Goal: Check status: Check status

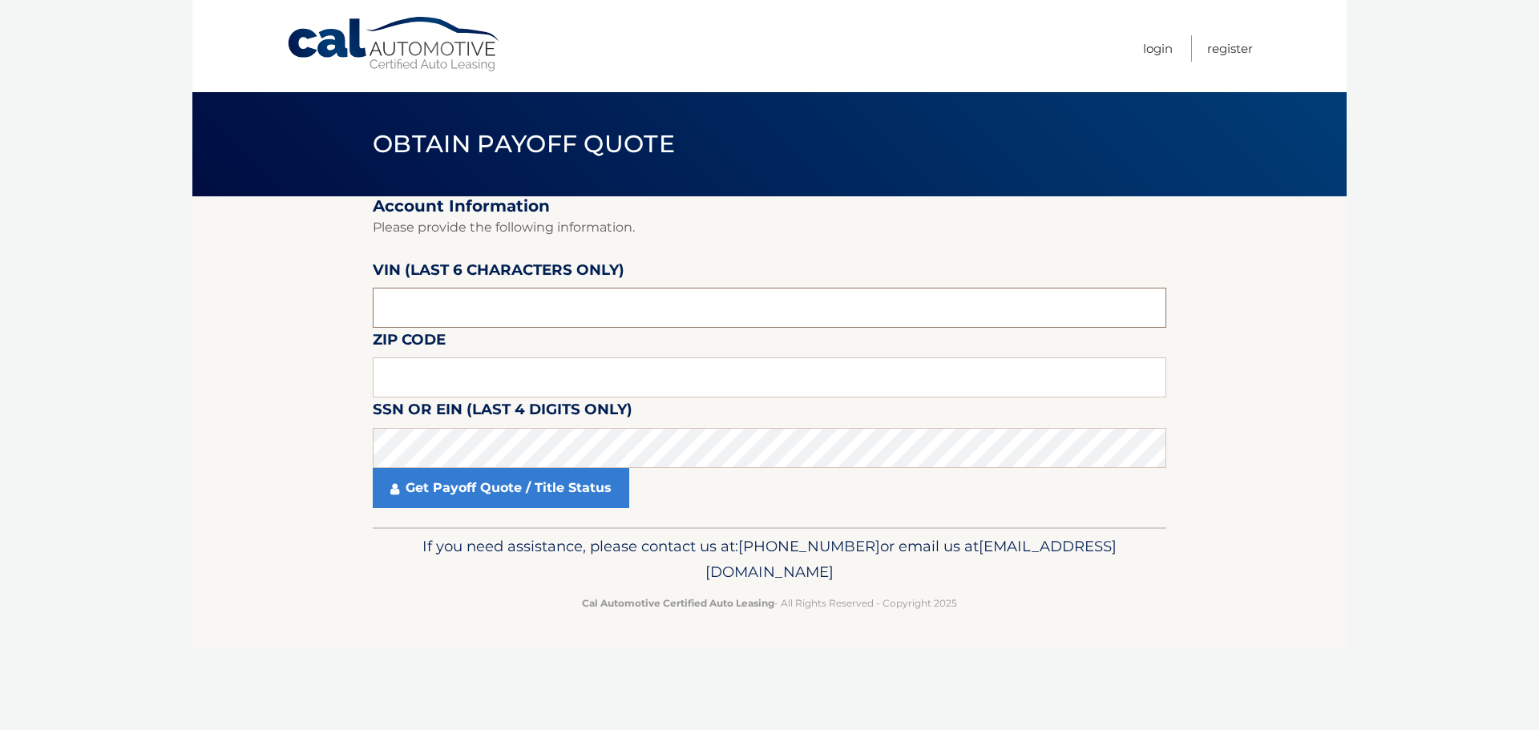
click at [455, 312] on input "text" at bounding box center [770, 308] width 794 height 40
type input "002585"
type input "11375"
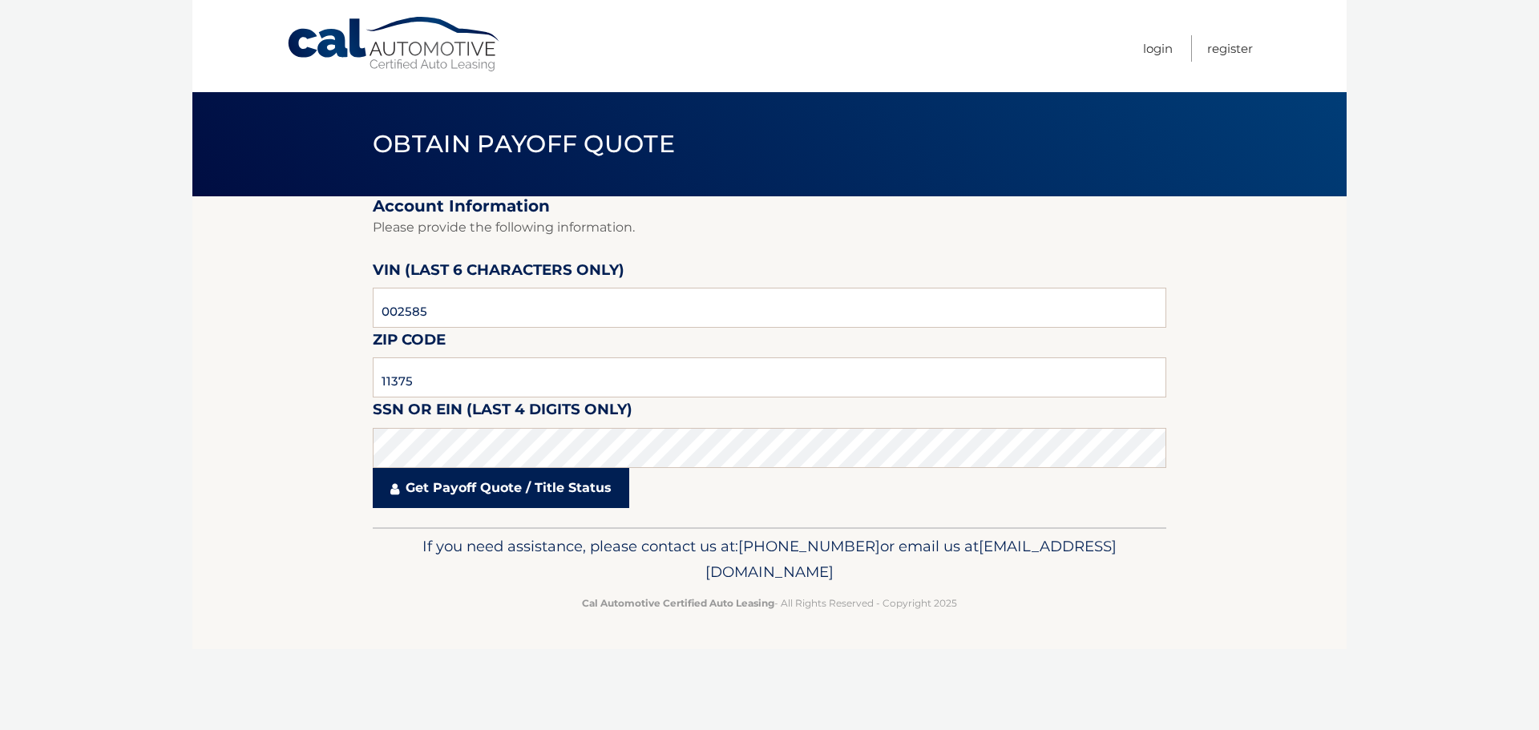
click at [492, 493] on link "Get Payoff Quote / Title Status" at bounding box center [501, 488] width 257 height 40
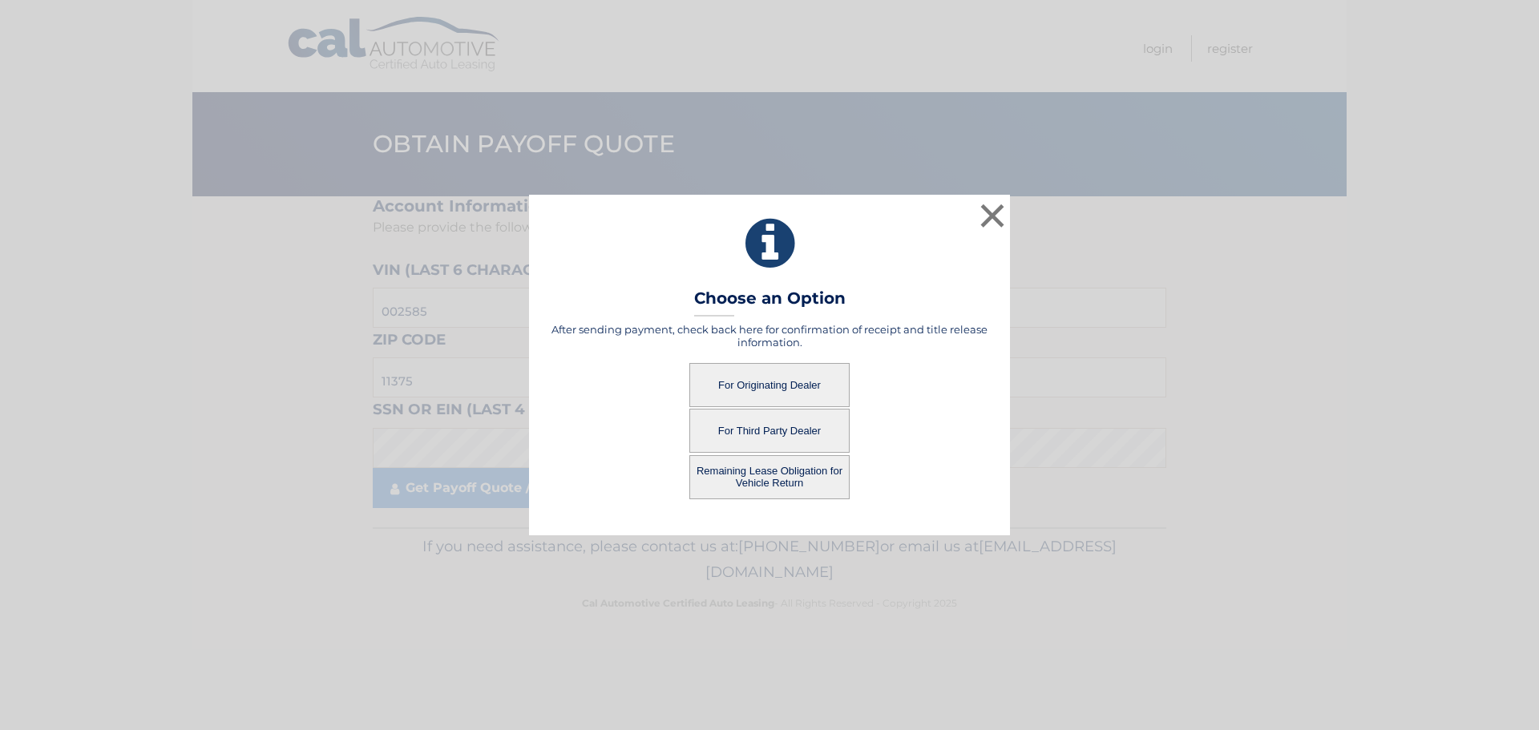
click at [754, 390] on button "For Originating Dealer" at bounding box center [769, 385] width 160 height 44
click at [758, 388] on button "For Originating Dealer" at bounding box center [769, 385] width 160 height 44
click at [761, 387] on button "For Originating Dealer" at bounding box center [769, 385] width 160 height 44
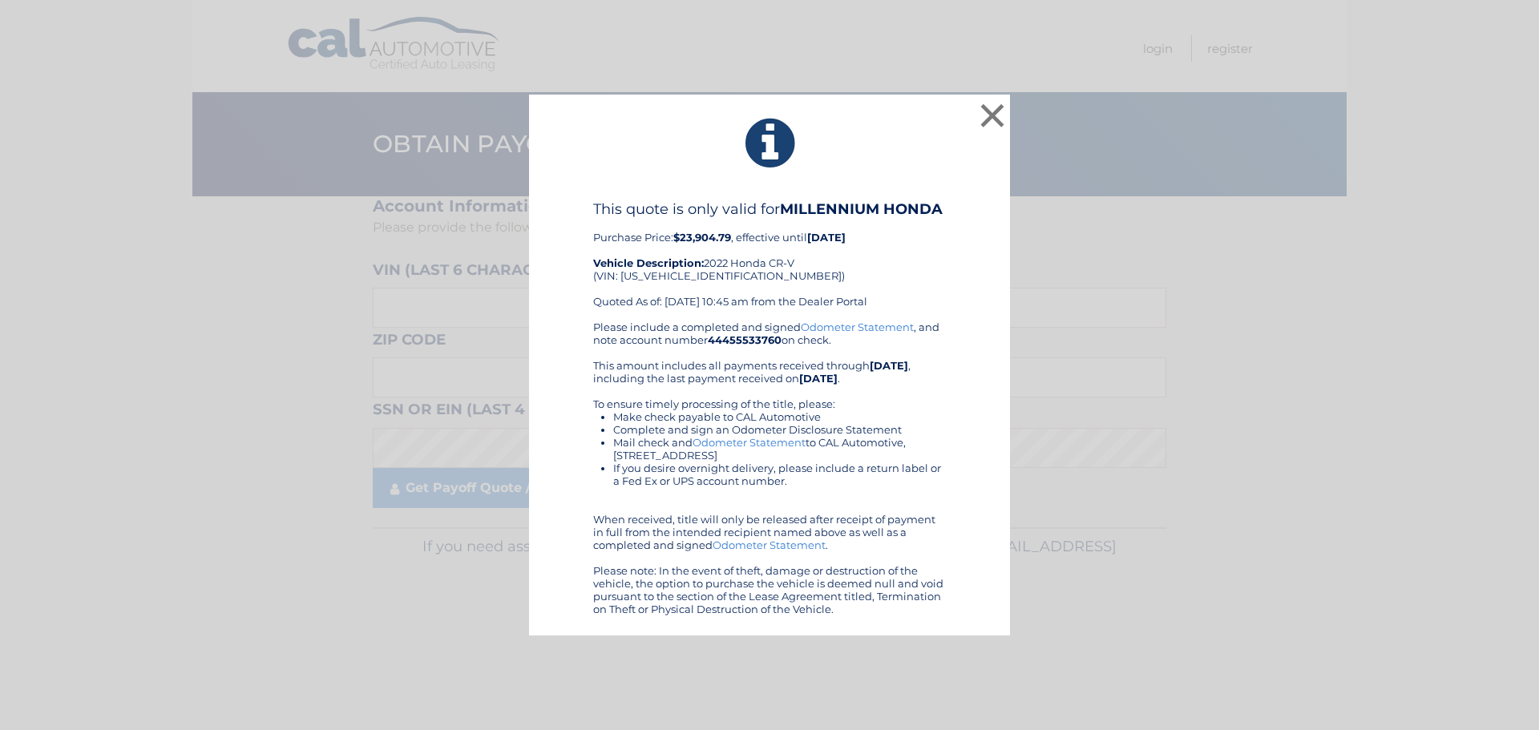
drag, startPoint x: 298, startPoint y: 386, endPoint x: 338, endPoint y: 333, distance: 66.4
click at [298, 384] on div "× This quote is only valid for MILLENNIUM HONDA Purchase Price: $23,904.79 , ef…" at bounding box center [769, 366] width 1526 height 542
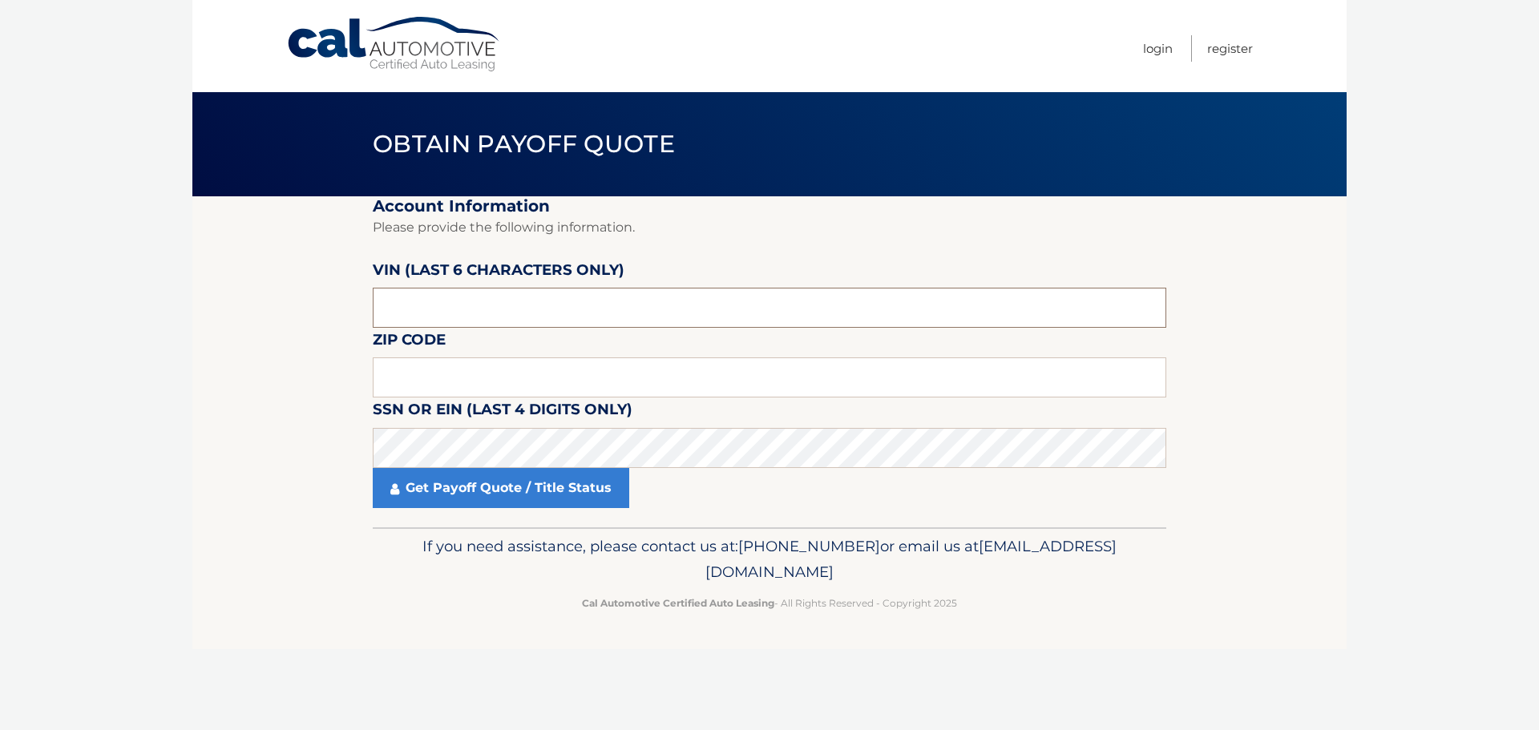
click at [445, 310] on input "text" at bounding box center [770, 308] width 794 height 40
type input "002585"
type input "11375"
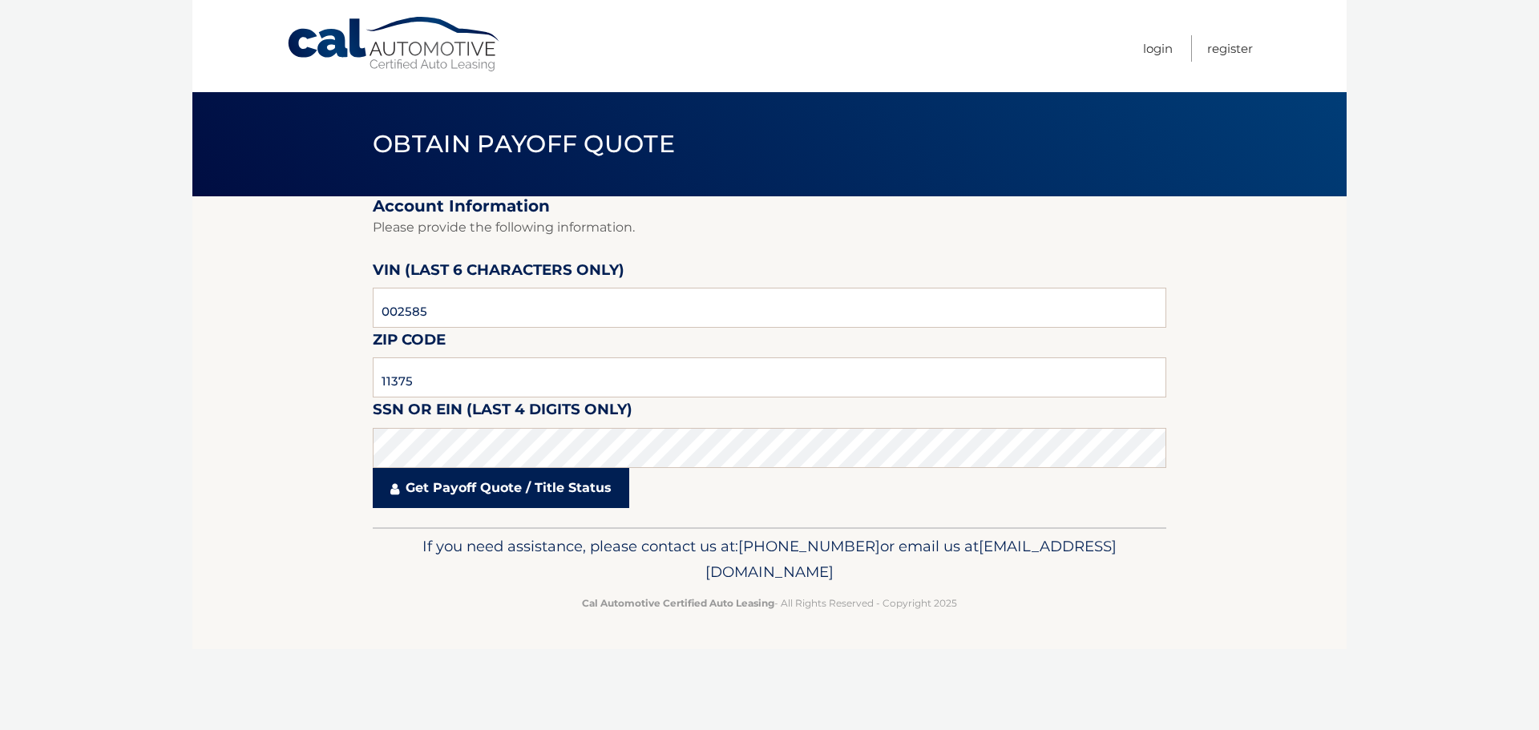
click at [473, 489] on link "Get Payoff Quote / Title Status" at bounding box center [501, 488] width 257 height 40
click at [424, 491] on link "Get Payoff Quote / Title Status" at bounding box center [501, 488] width 257 height 40
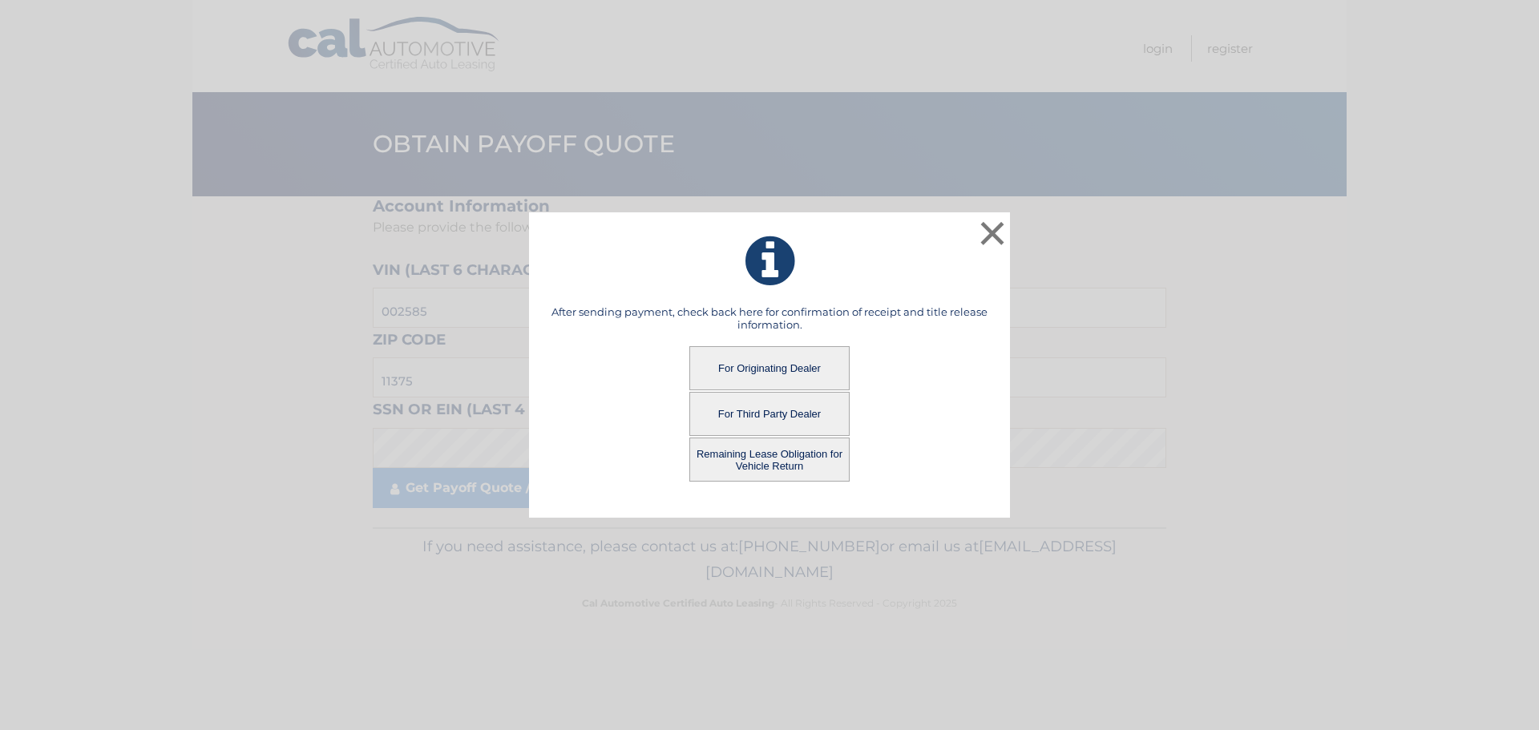
click at [767, 462] on button "Remaining Lease Obligation for Vehicle Return" at bounding box center [769, 460] width 160 height 44
click at [773, 459] on button "Remaining Lease Obligation for Vehicle Return" at bounding box center [769, 460] width 160 height 44
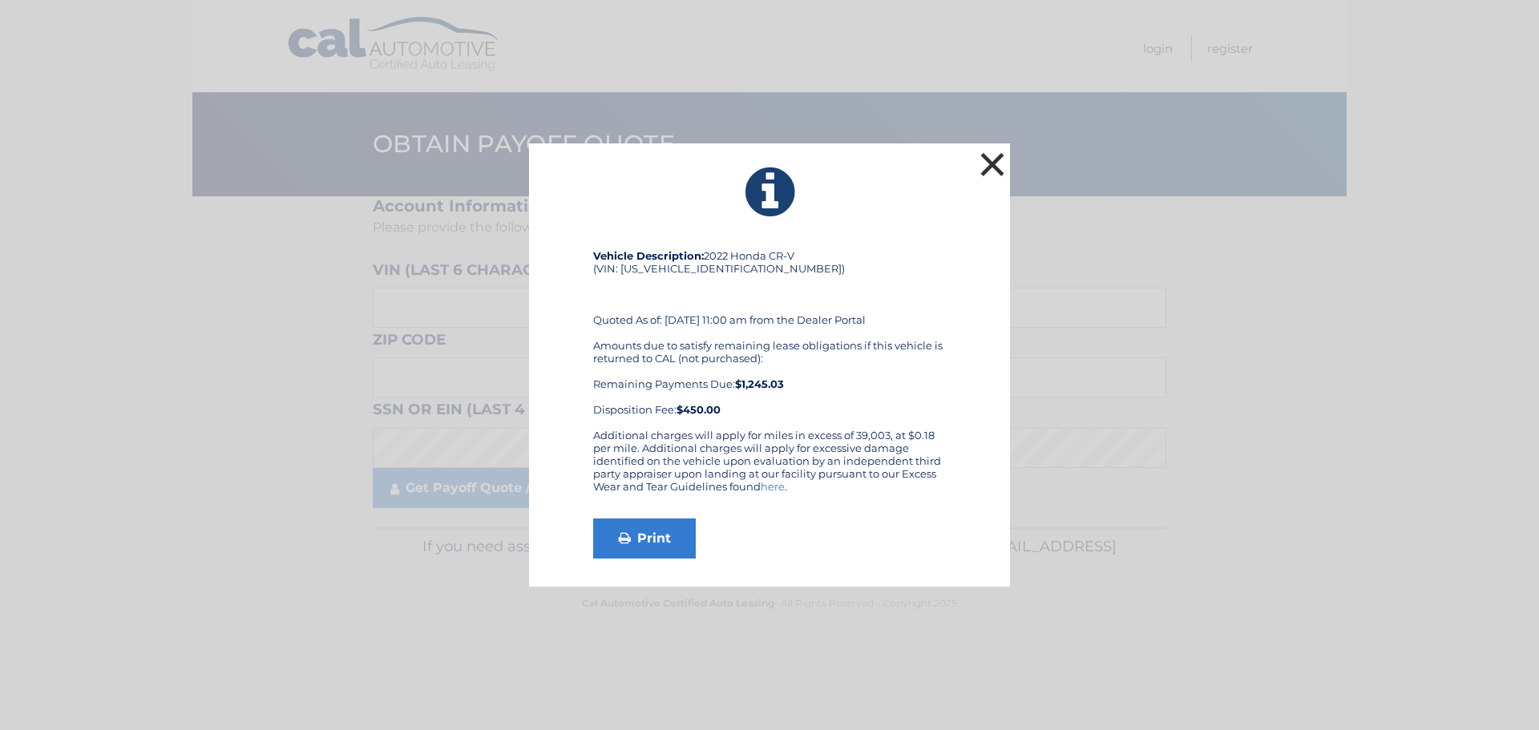
click at [994, 166] on button "×" at bounding box center [992, 164] width 32 height 32
